Goal: Check status: Check status

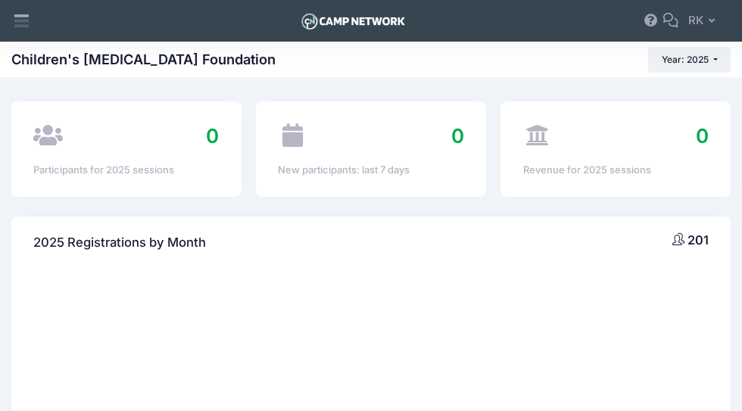
select select
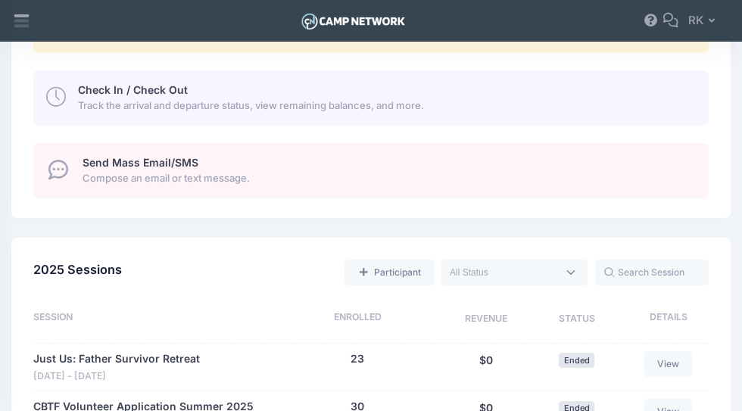
scroll to position [582, 0]
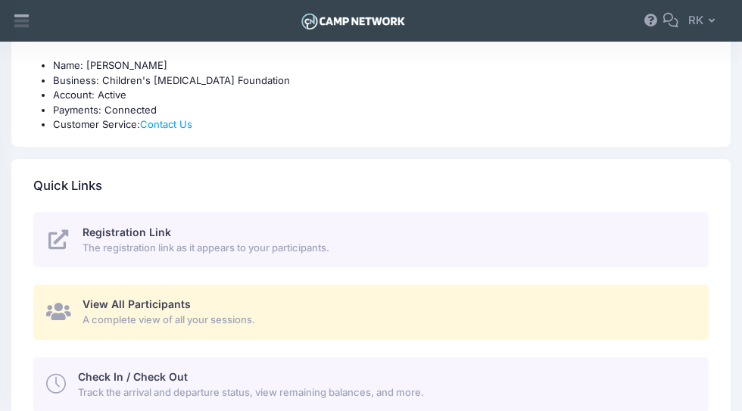
click at [321, 308] on div "View All Participants A complete view of all your sessions." at bounding box center [387, 312] width 609 height 30
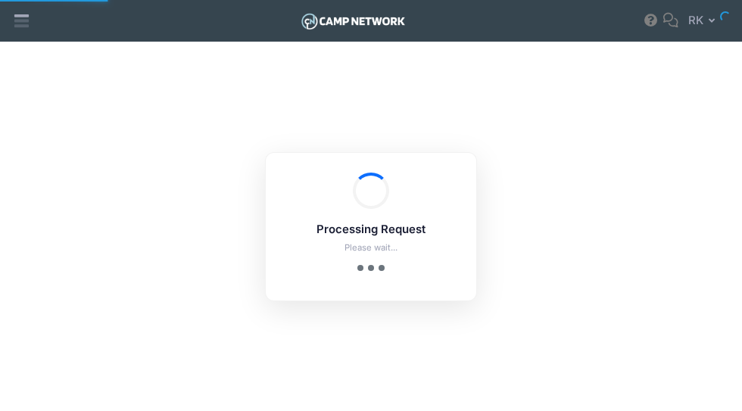
select select "10"
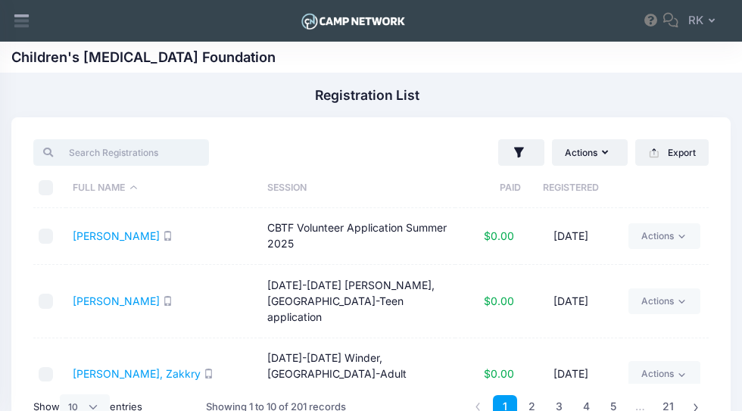
click at [143, 149] on input "search" at bounding box center [120, 152] width 175 height 26
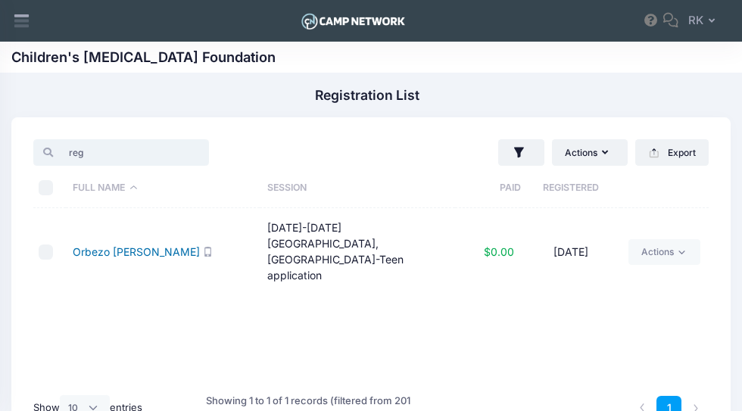
type input "reg"
click at [112, 245] on link "Orbezo Bravo, Regina" at bounding box center [136, 251] width 127 height 13
